Goal: Information Seeking & Learning: Compare options

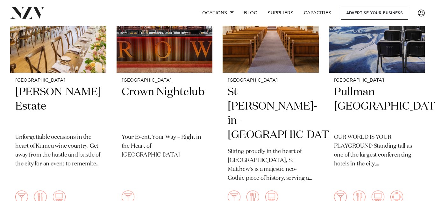
scroll to position [225, 0]
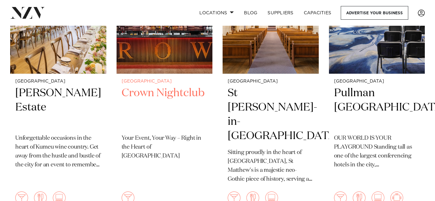
click at [161, 97] on h2 "Crown Nightclub" at bounding box center [165, 107] width 86 height 43
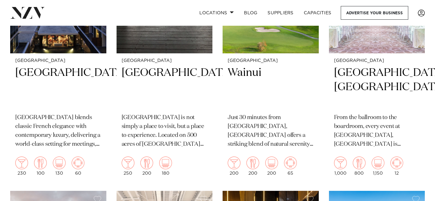
scroll to position [1602, 0]
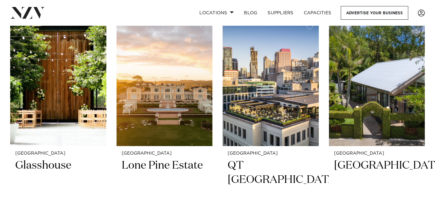
scroll to position [419, 0]
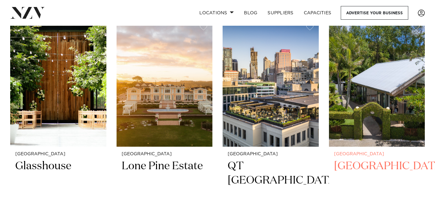
click at [365, 165] on h2 "Tui Hills" at bounding box center [377, 180] width 86 height 43
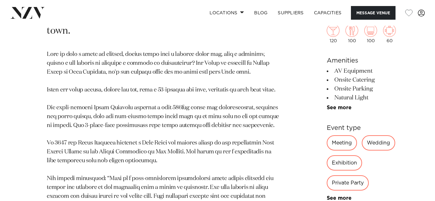
scroll to position [376, 0]
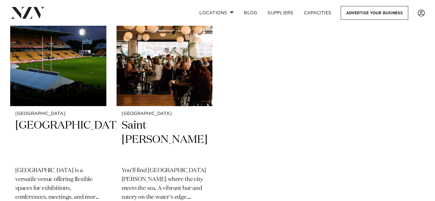
scroll to position [3421, 0]
